Goal: Information Seeking & Learning: Check status

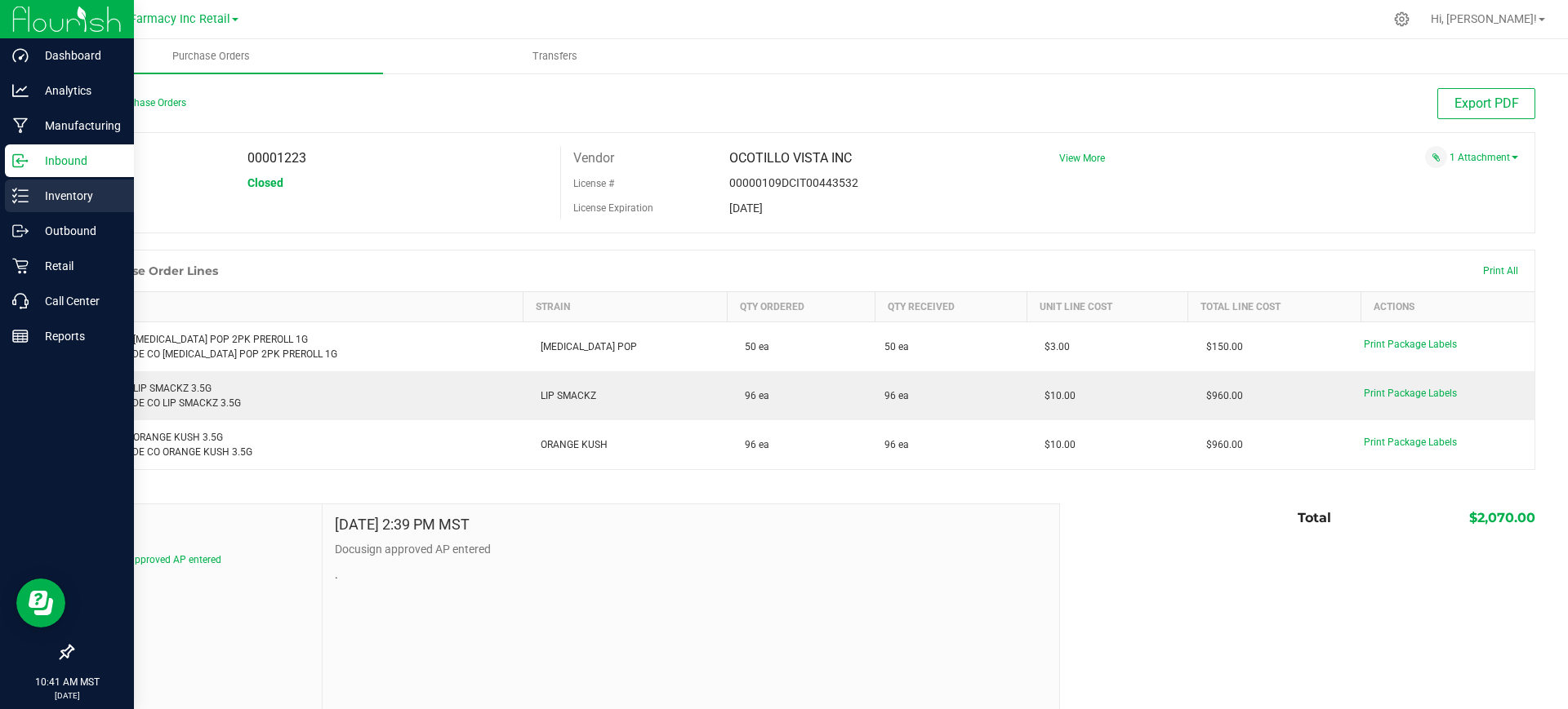
click at [38, 187] on p "Inventory" at bounding box center [77, 195] width 98 height 19
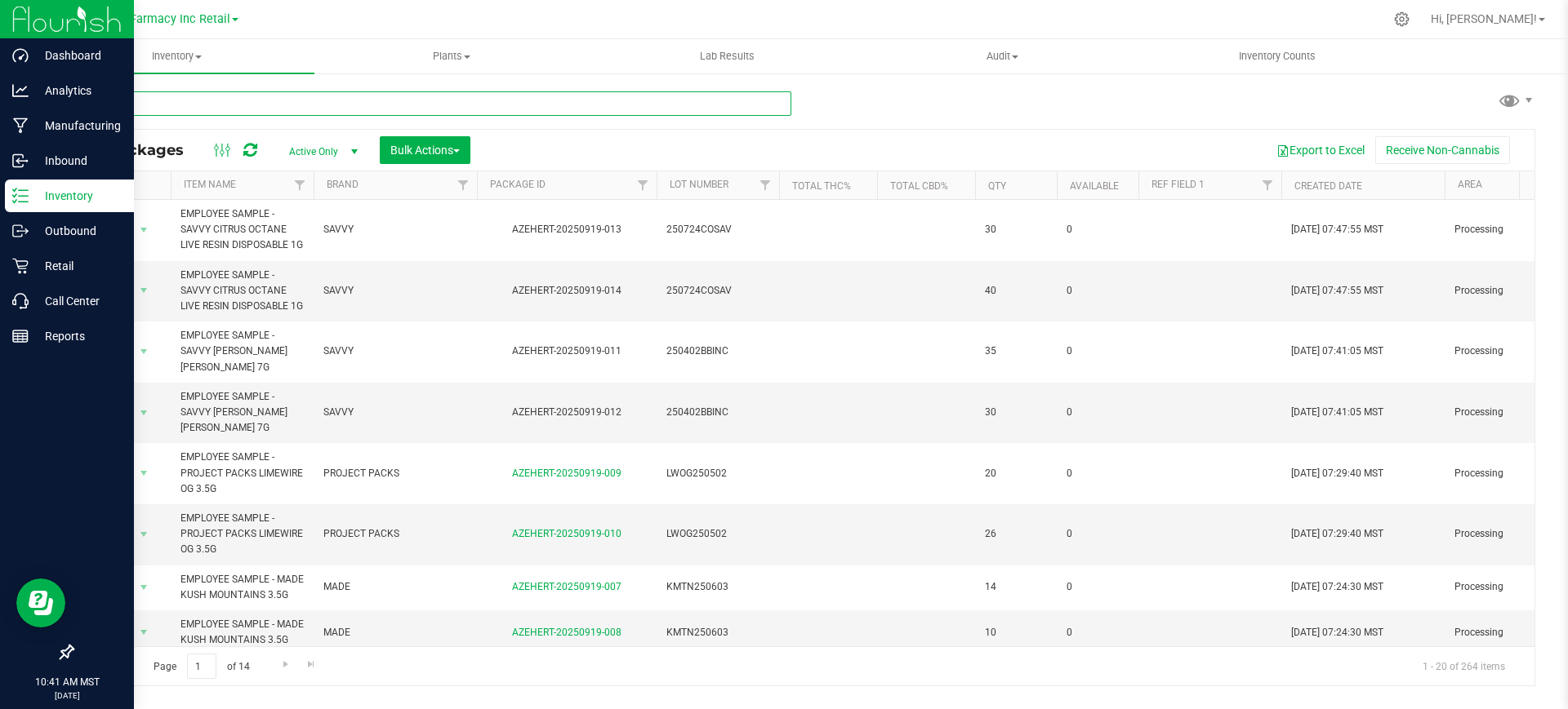
click at [312, 99] on input "text" at bounding box center [432, 103] width 720 height 24
type input "cure injoy"
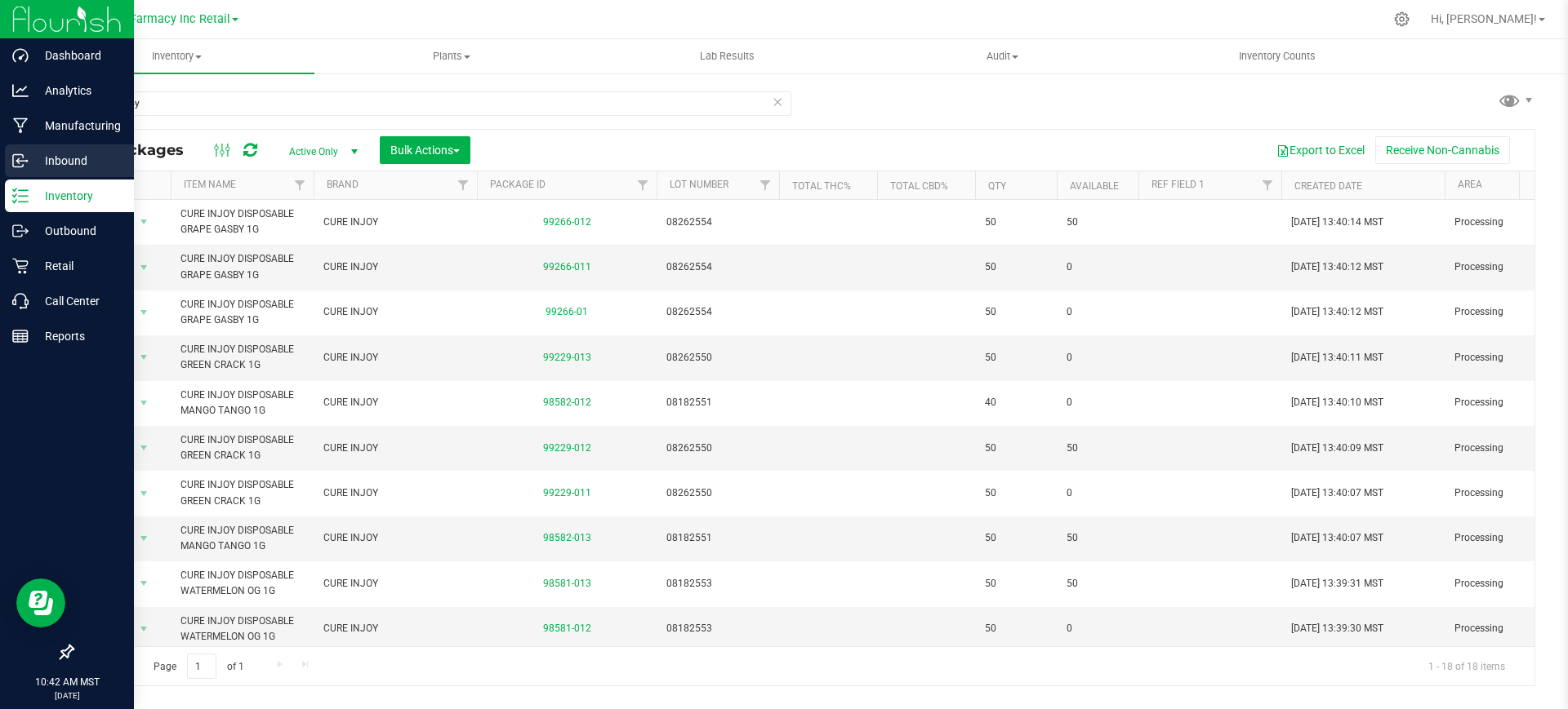
click at [53, 152] on p "Inbound" at bounding box center [77, 161] width 98 height 19
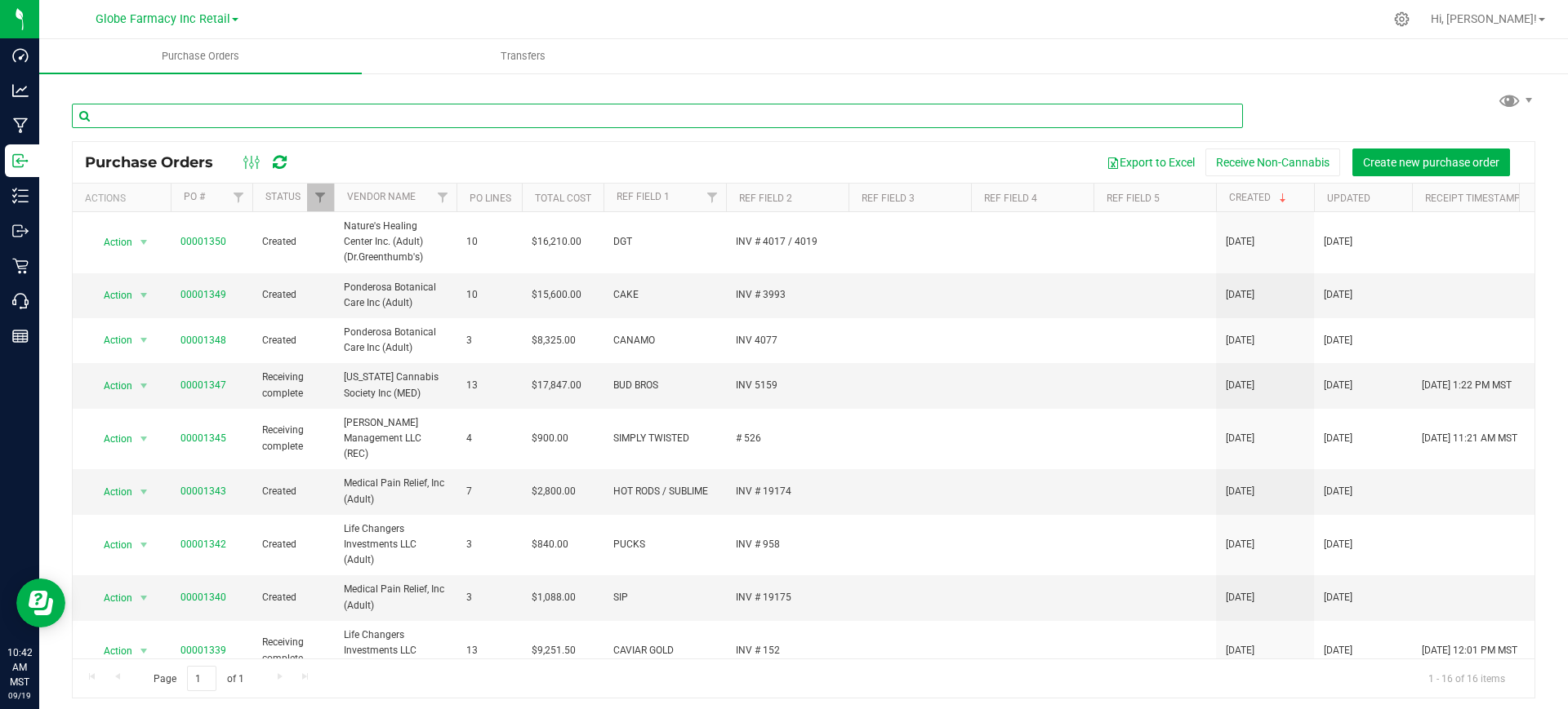
click at [187, 112] on input "text" at bounding box center [657, 115] width 1171 height 24
type input "cure injoy"
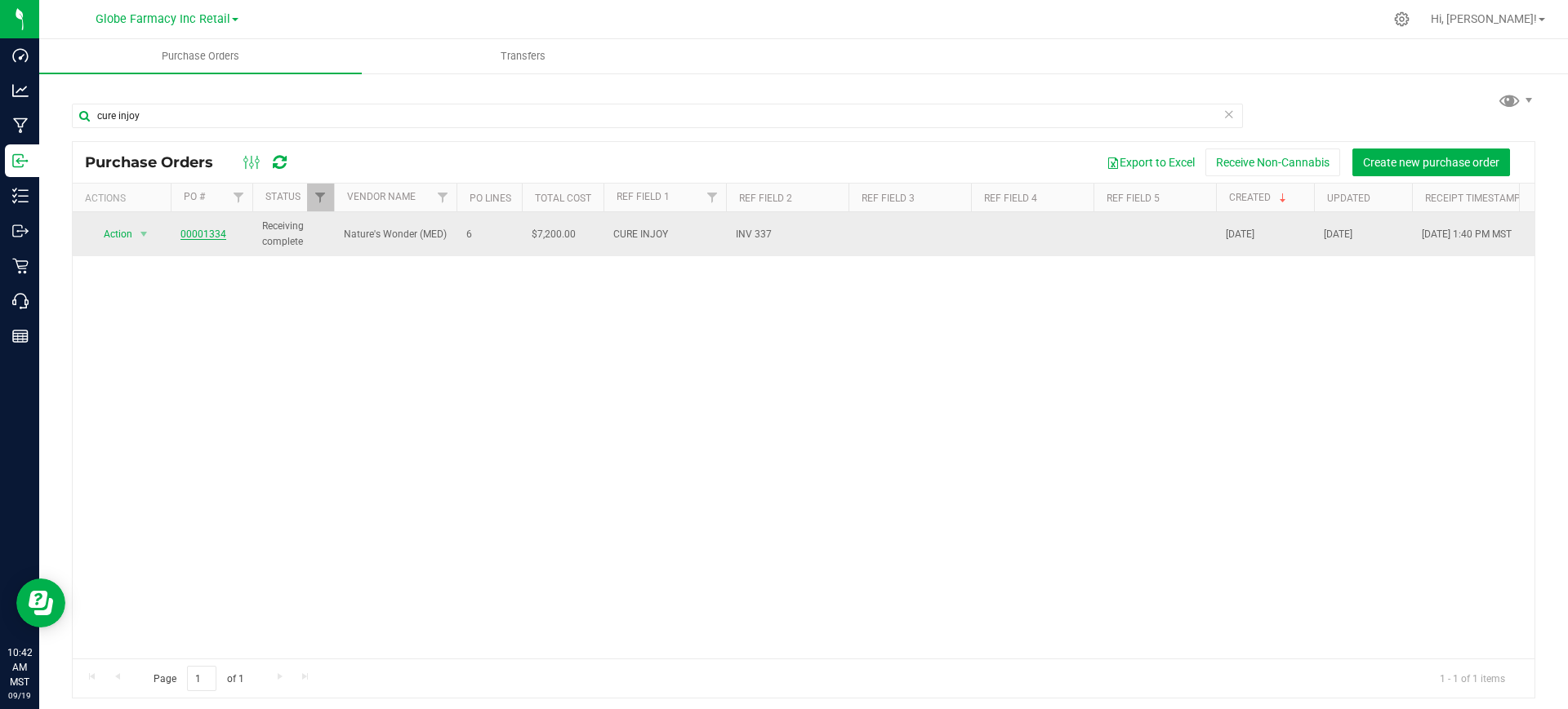
click at [193, 238] on link "00001334" at bounding box center [203, 234] width 45 height 12
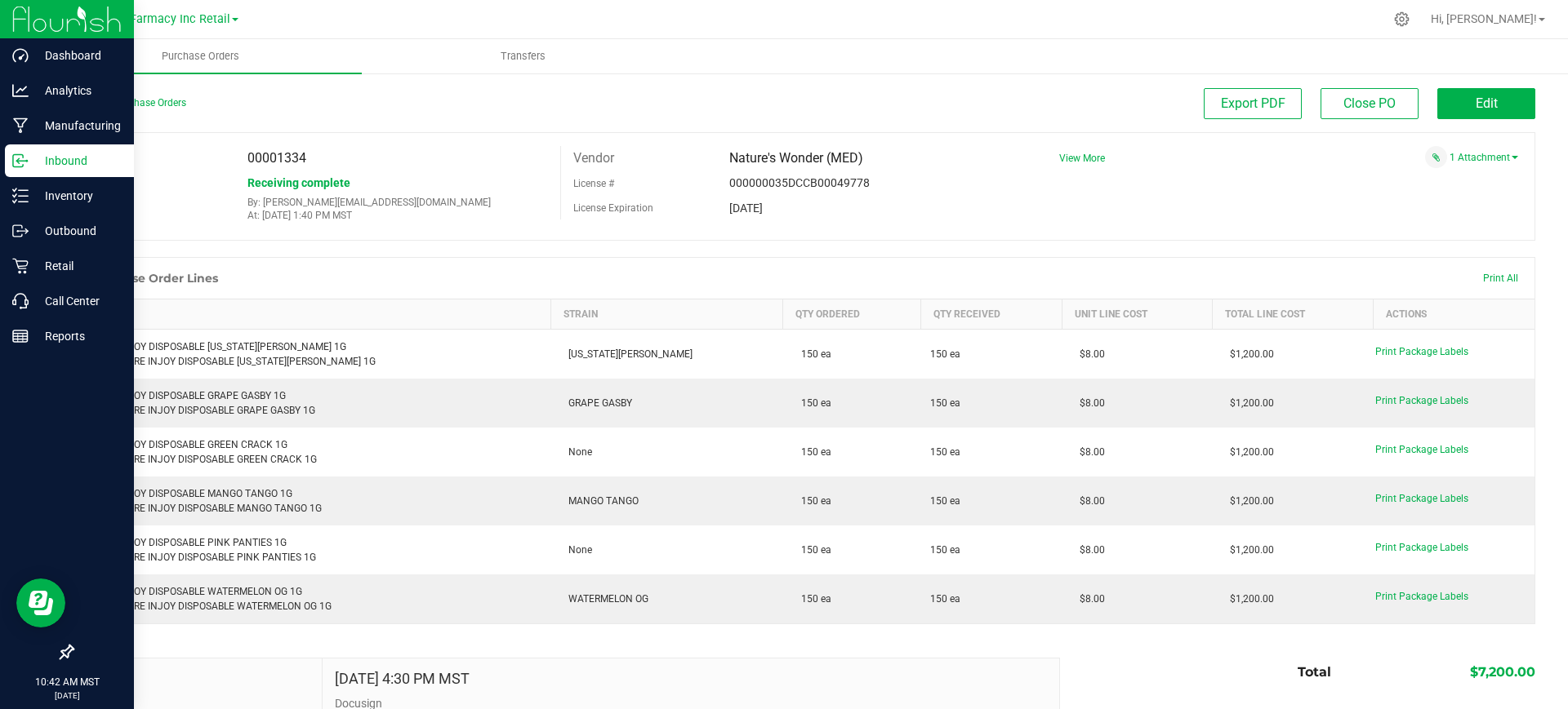
click at [70, 175] on div "Inbound" at bounding box center [69, 161] width 129 height 33
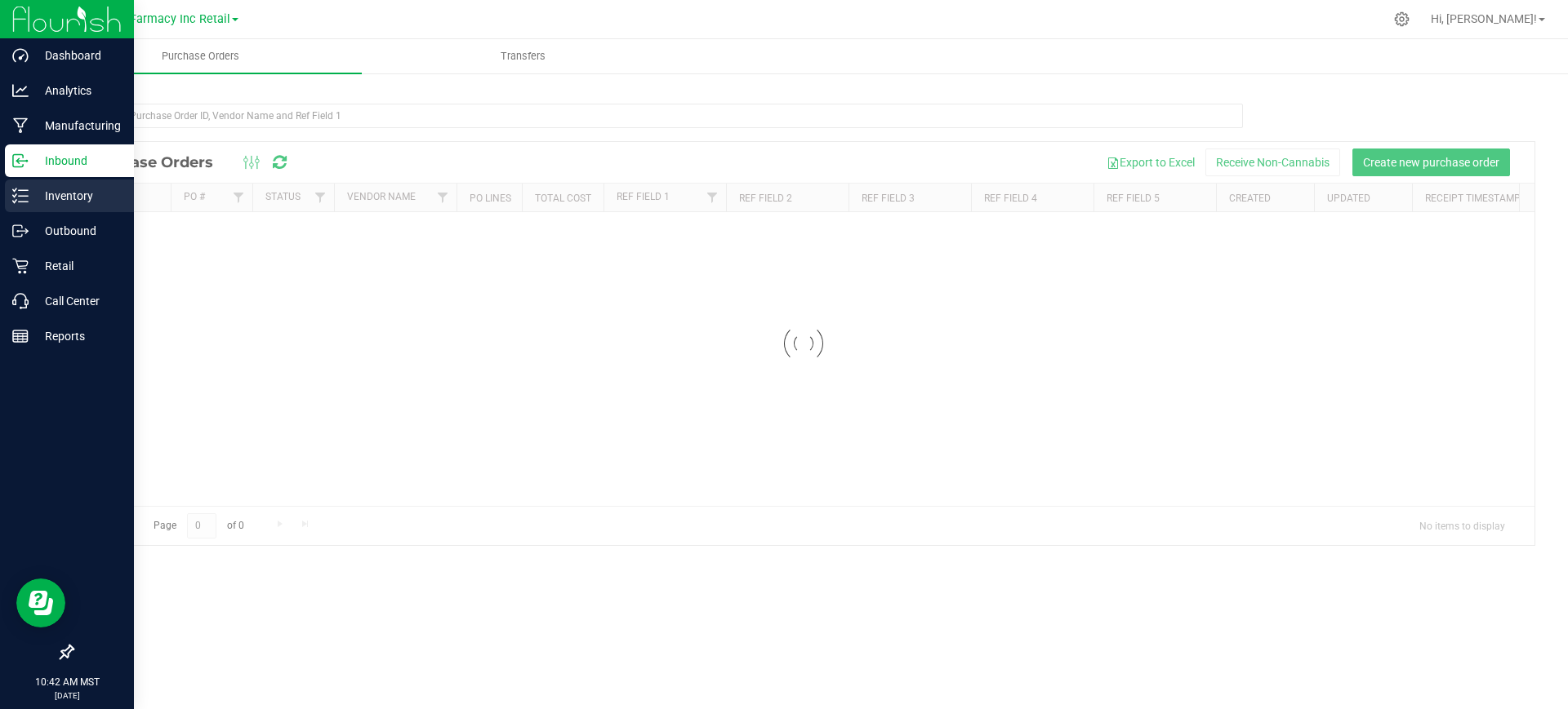
click at [75, 191] on p "Inventory" at bounding box center [77, 195] width 98 height 19
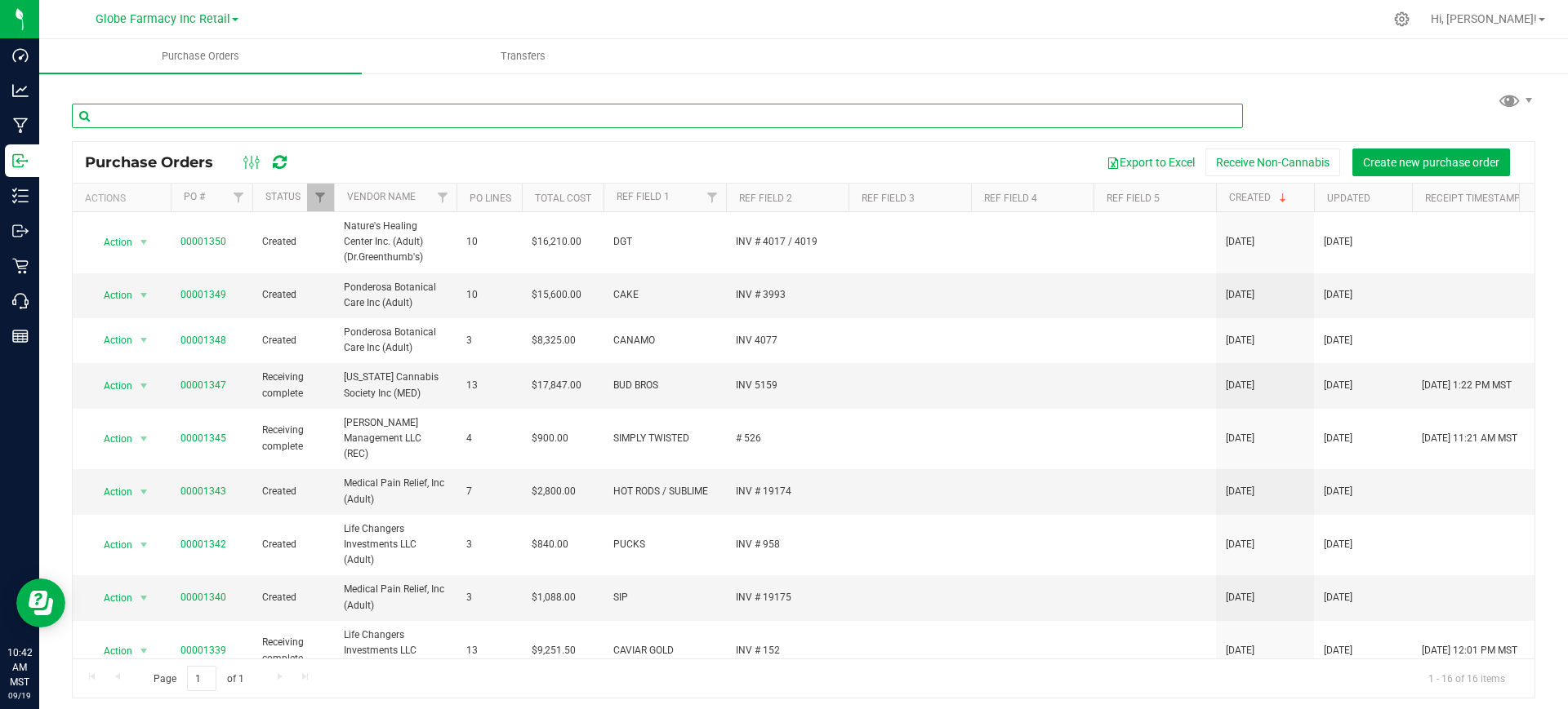
click at [357, 121] on input "text" at bounding box center [657, 115] width 1171 height 24
type input "cure injoy"
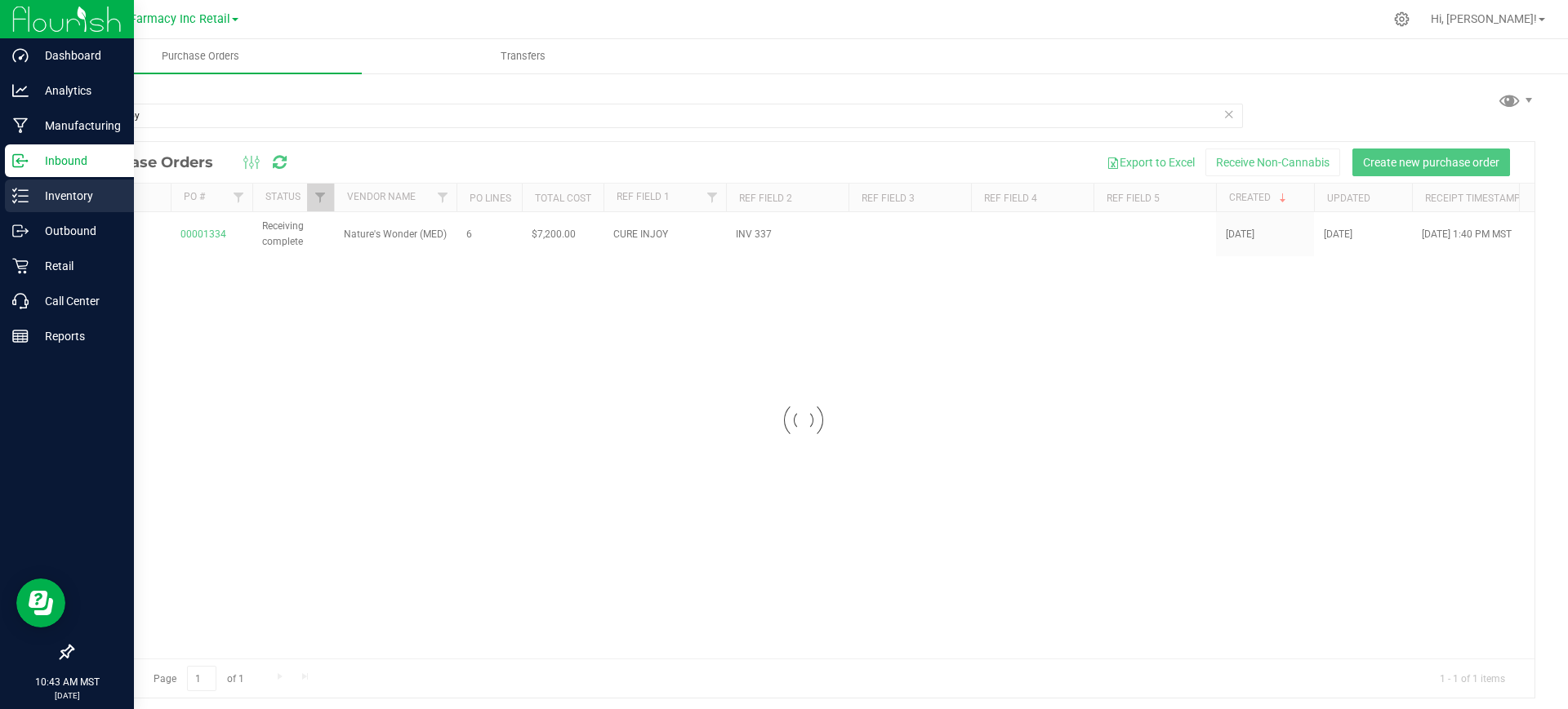
click at [13, 188] on icon at bounding box center [20, 195] width 16 height 16
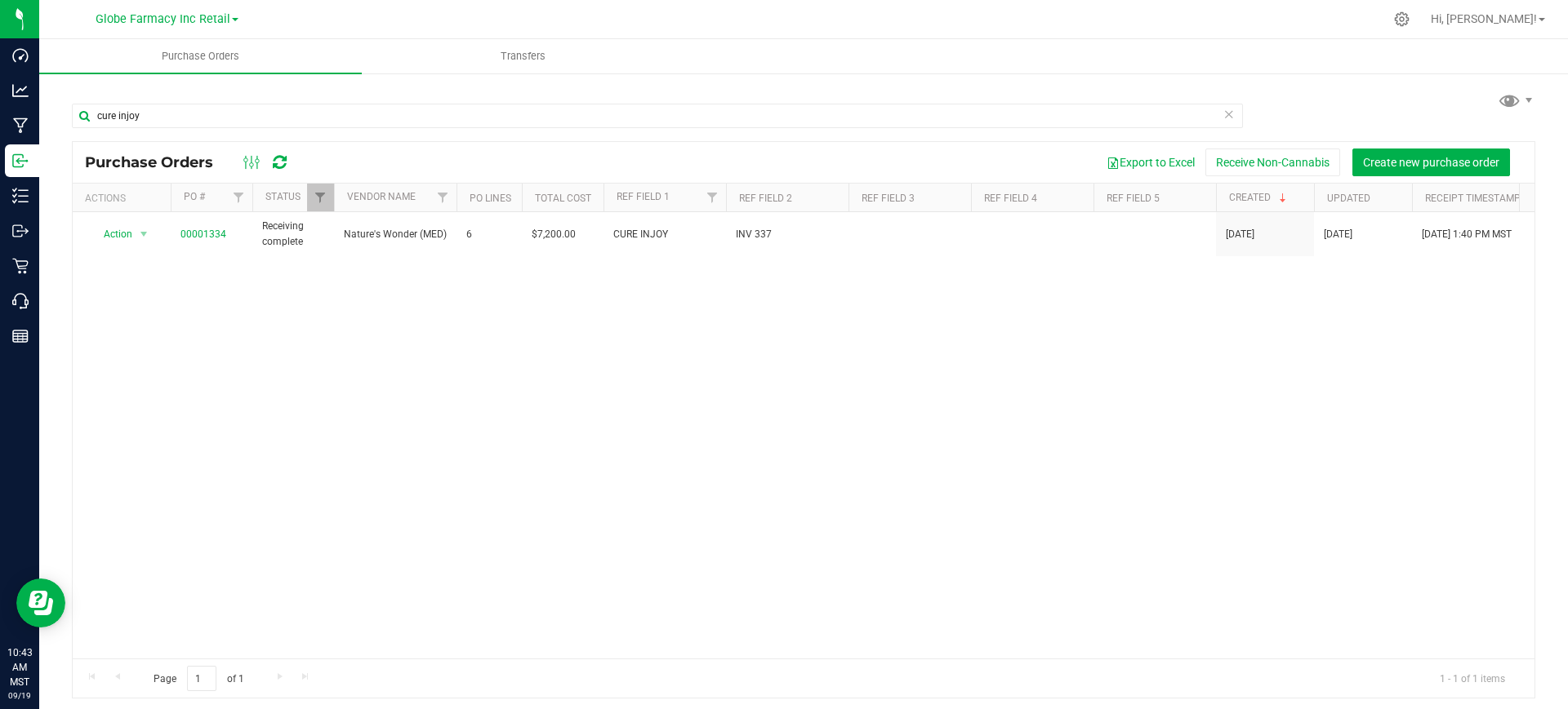
click at [40, 194] on div "cure injoy Purchase Orders Export to Excel Receive Non-Cannabis Create new purc…" at bounding box center [804, 393] width 1529 height 643
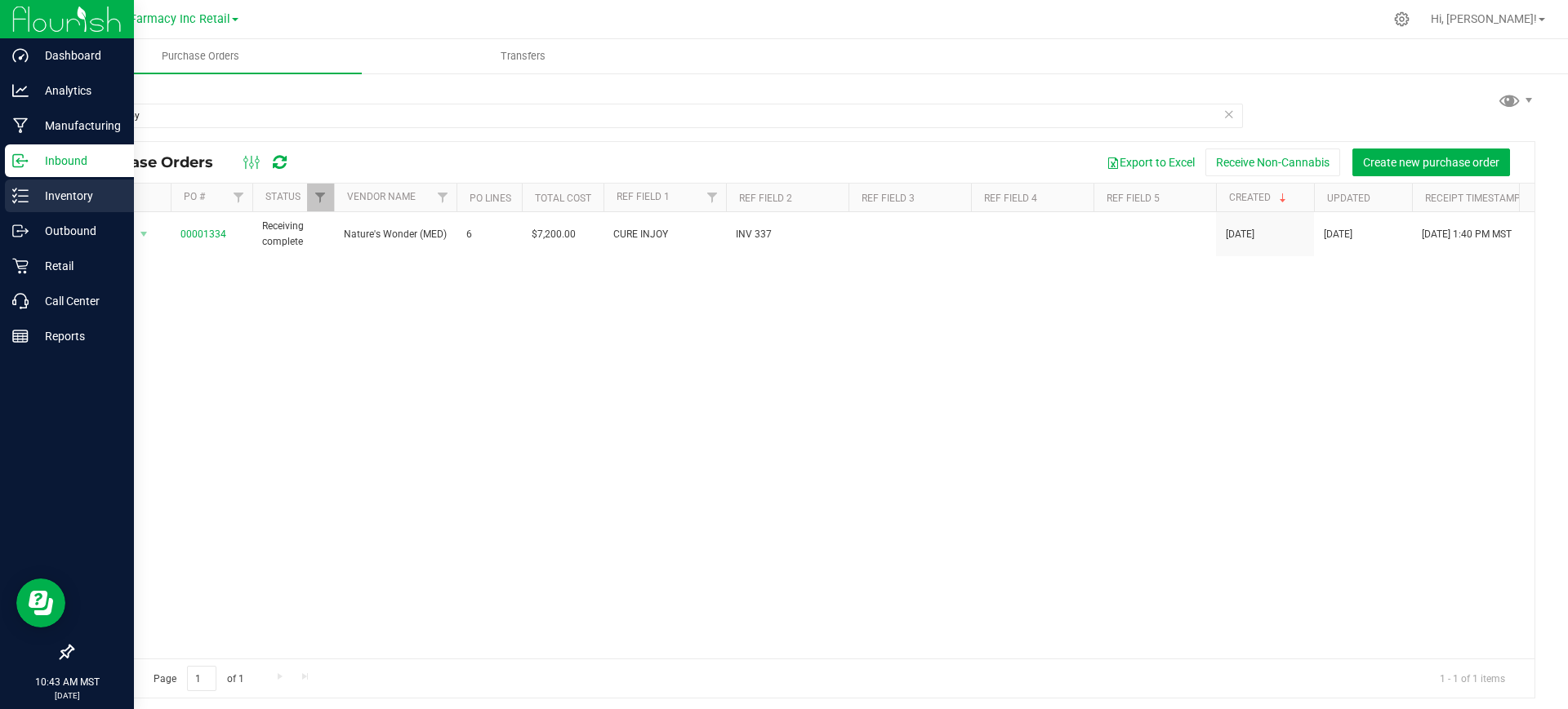
click at [33, 194] on p "Inventory" at bounding box center [77, 195] width 98 height 19
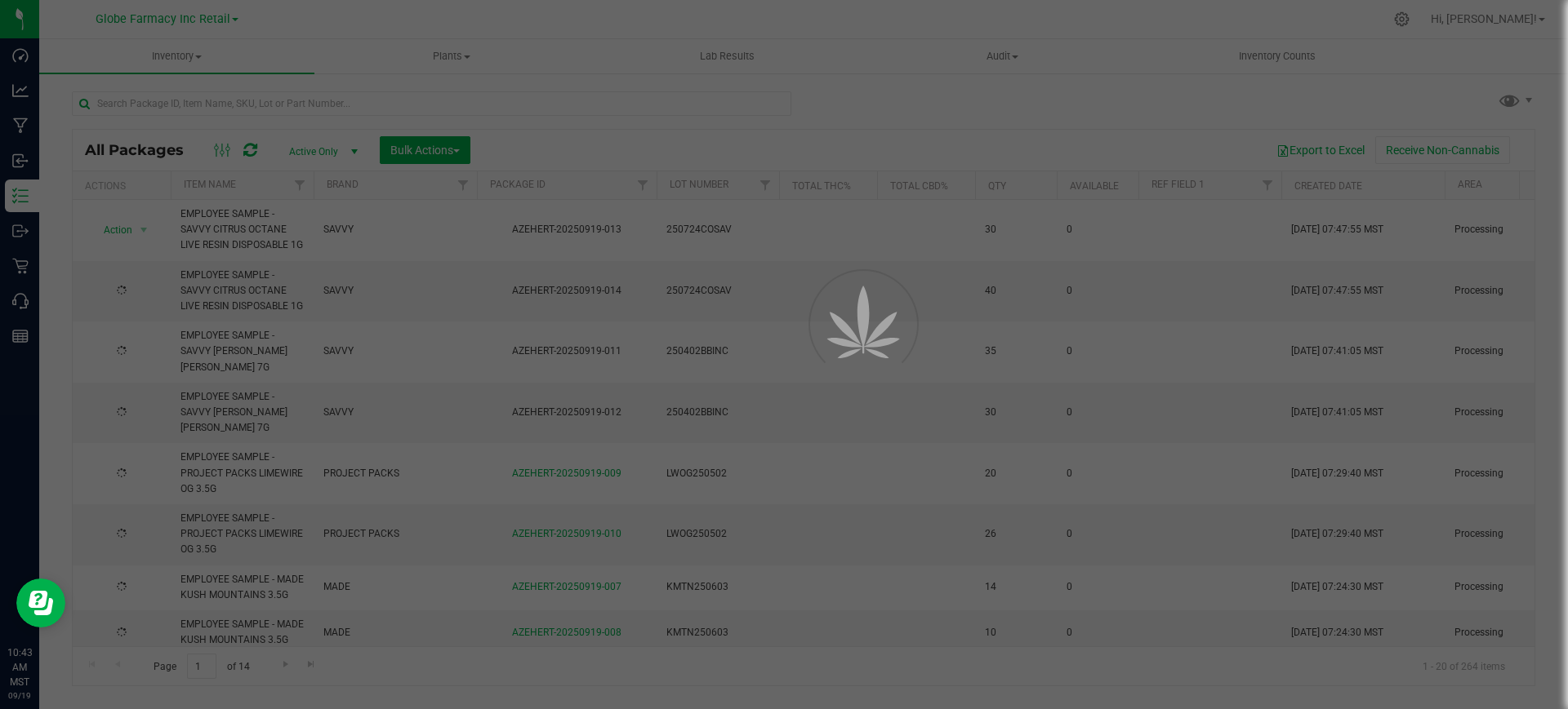
click at [172, 100] on div at bounding box center [784, 354] width 1568 height 709
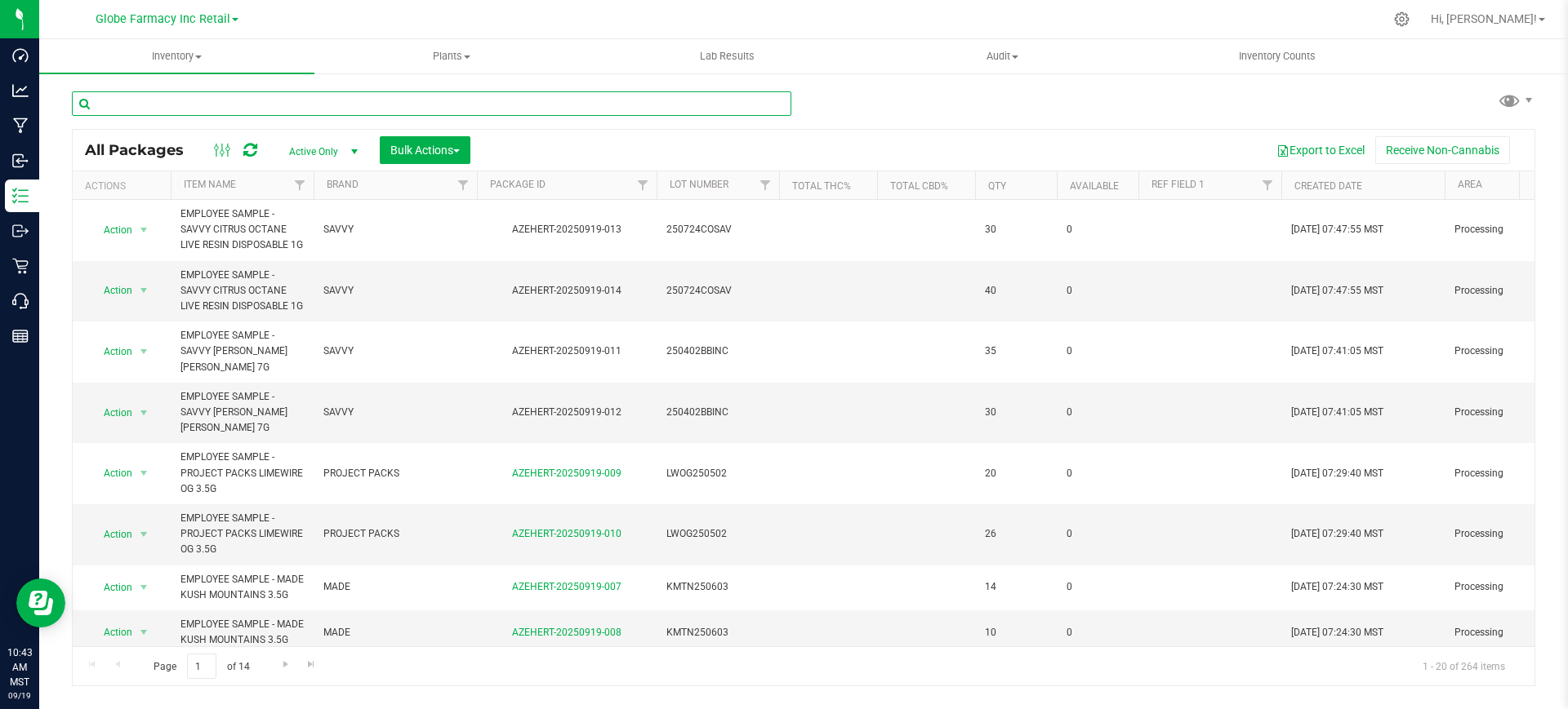
click at [172, 100] on input "text" at bounding box center [432, 103] width 720 height 24
type input "cure injoy"
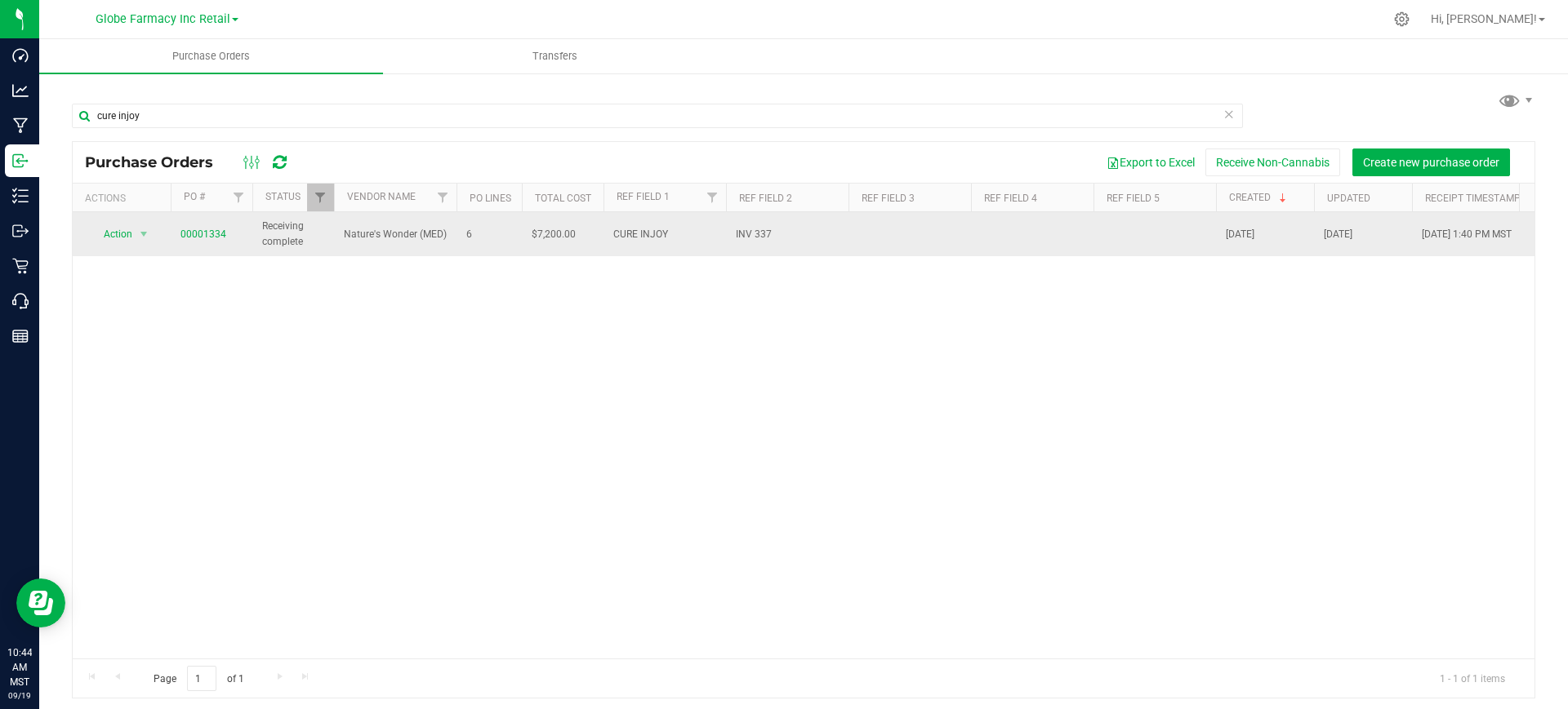
click at [199, 227] on span "00001334" at bounding box center [203, 235] width 45 height 15
click at [201, 238] on link "00001334" at bounding box center [203, 234] width 45 height 12
